Goal: Transaction & Acquisition: Purchase product/service

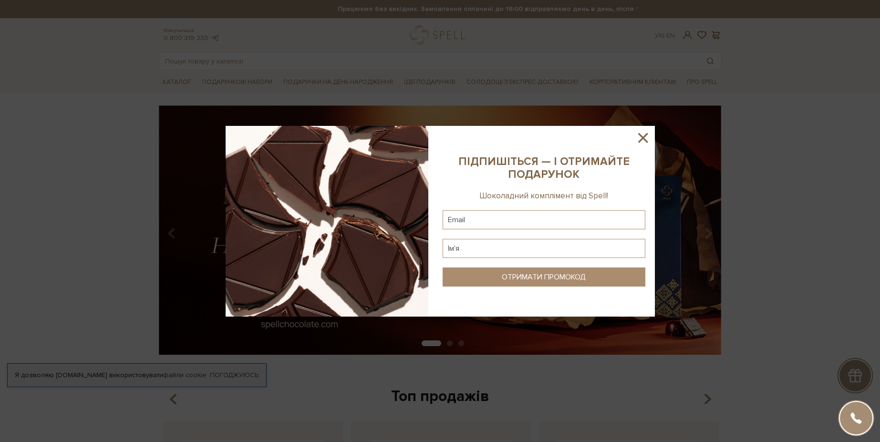
click at [641, 137] on icon at bounding box center [643, 138] width 16 height 16
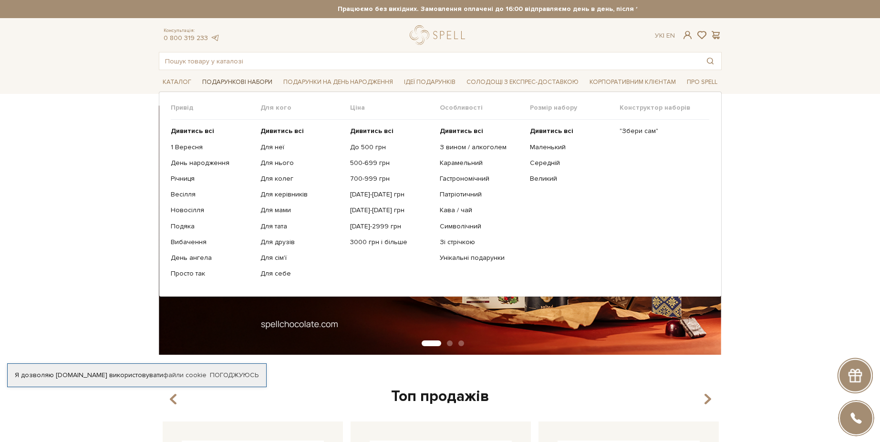
click at [260, 81] on span "Подарункові набори" at bounding box center [237, 82] width 78 height 15
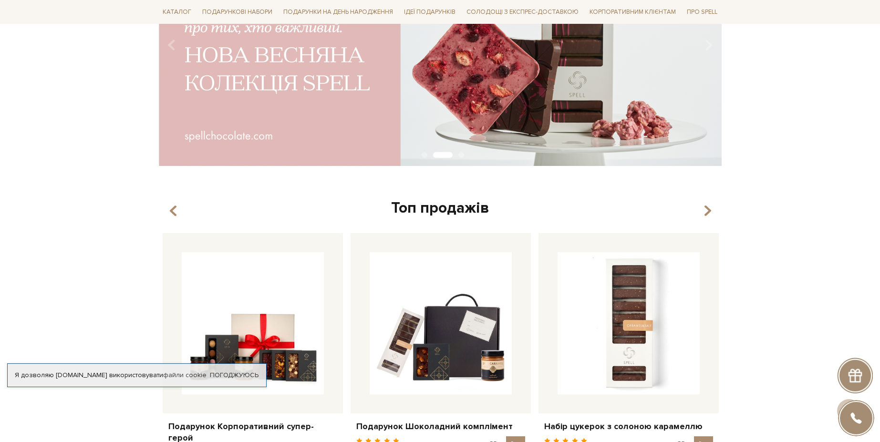
scroll to position [57, 0]
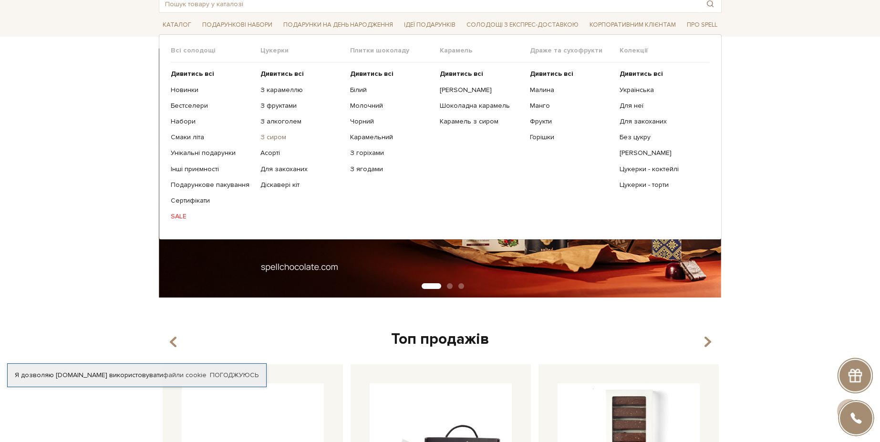
click at [275, 138] on link "З сиром" at bounding box center [302, 137] width 83 height 9
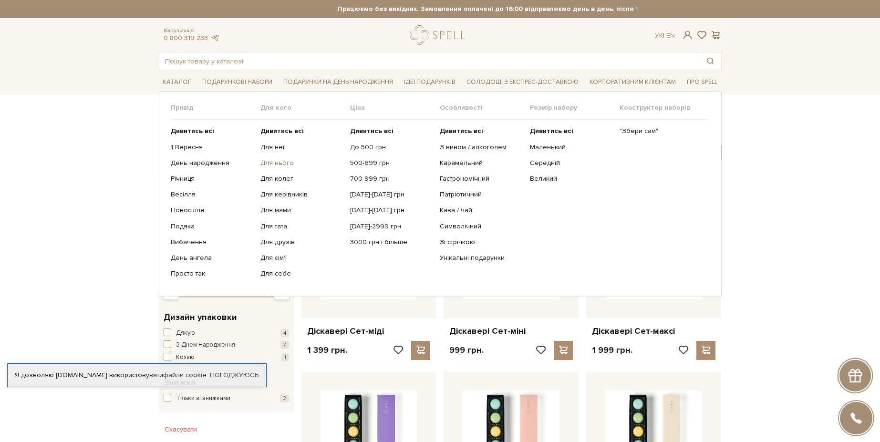
click at [278, 161] on link "Для нього" at bounding box center [302, 163] width 83 height 9
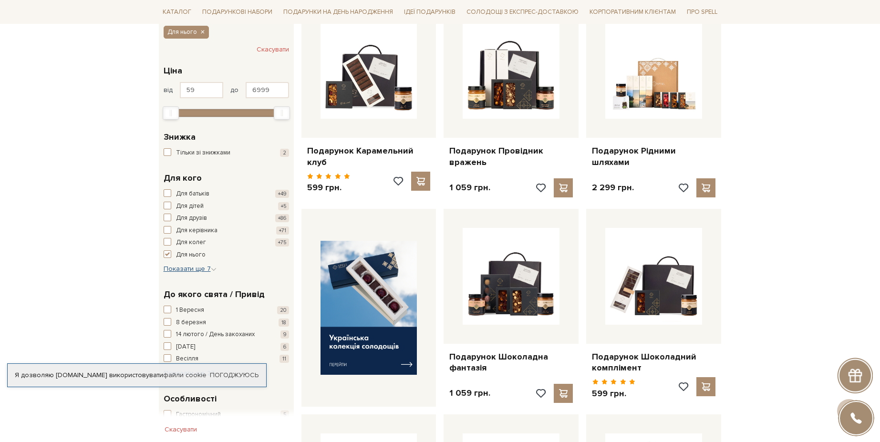
scroll to position [172, 0]
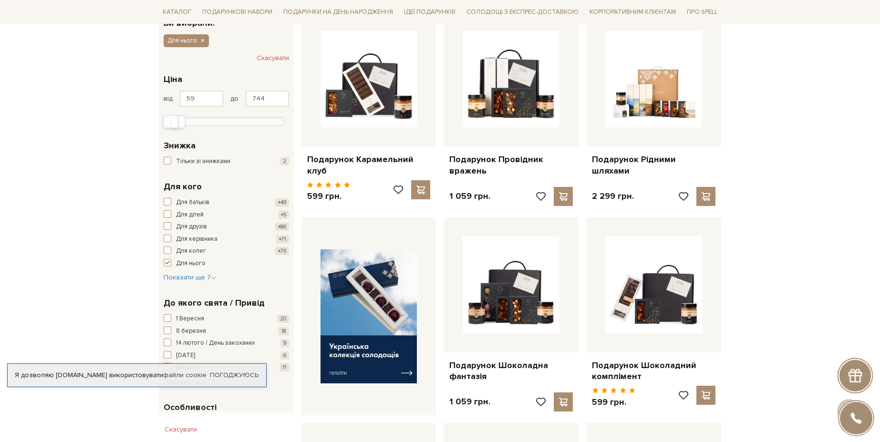
type input "659"
drag, startPoint x: 282, startPoint y: 119, endPoint x: 177, endPoint y: 118, distance: 105.9
click at [177, 118] on div at bounding box center [226, 120] width 116 height 9
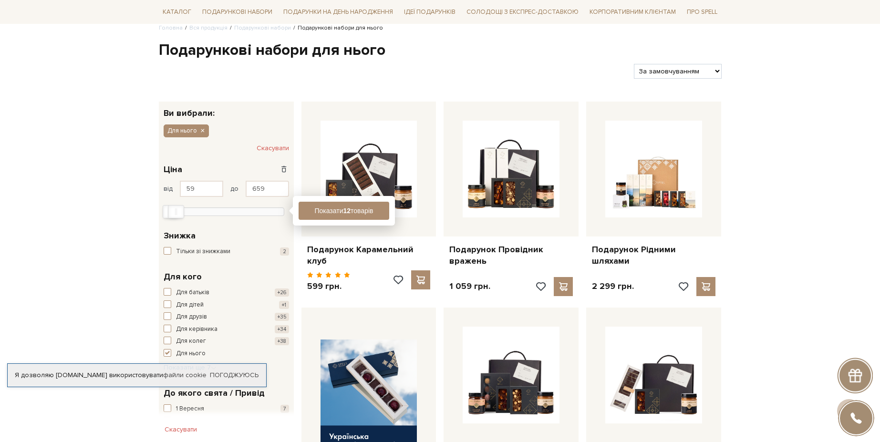
scroll to position [0, 0]
